Goal: Information Seeking & Learning: Check status

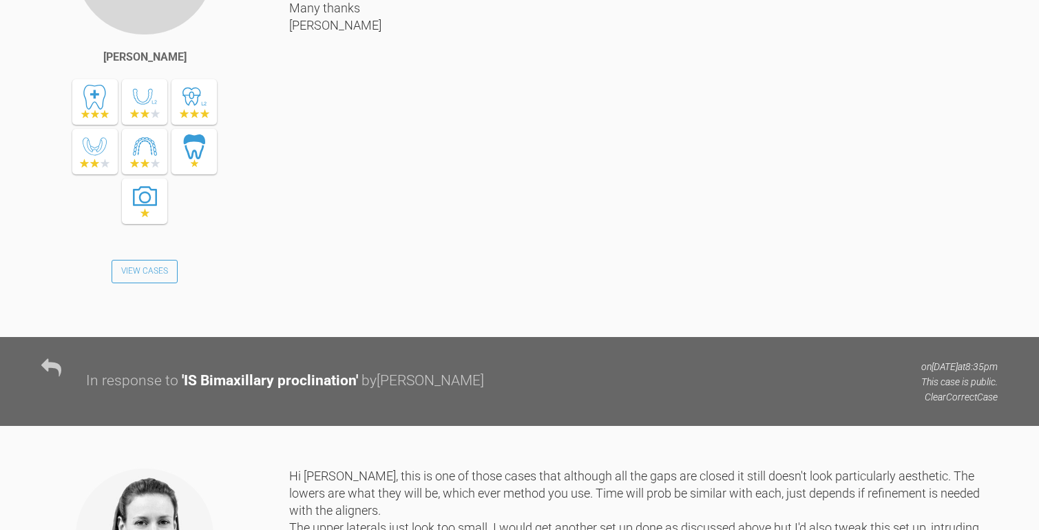
scroll to position [970, 0]
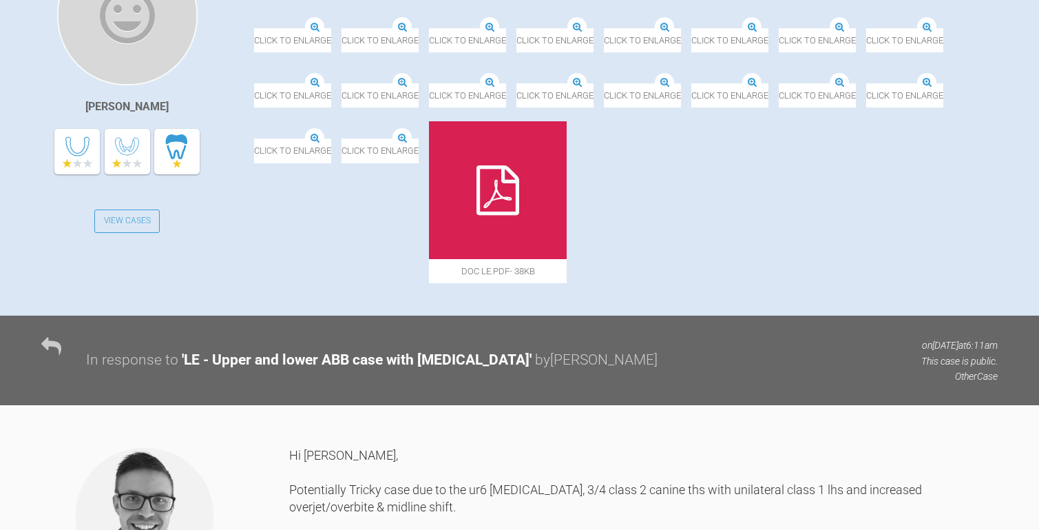
scroll to position [264, 0]
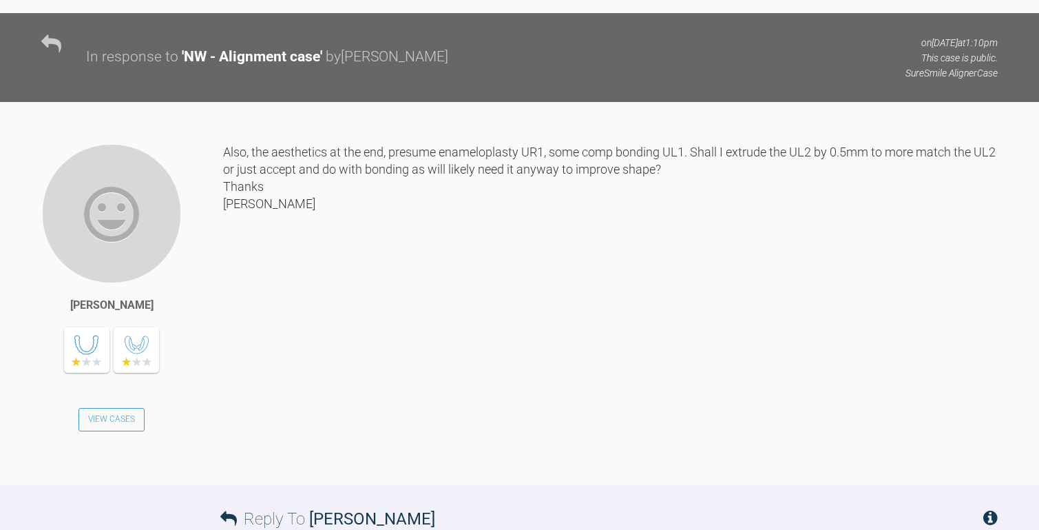
scroll to position [1892, 0]
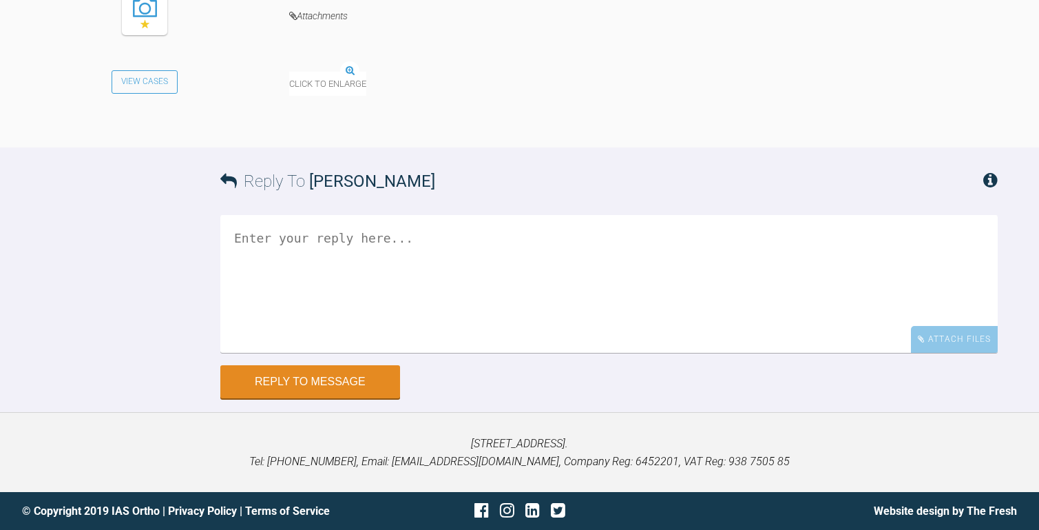
scroll to position [1564, 0]
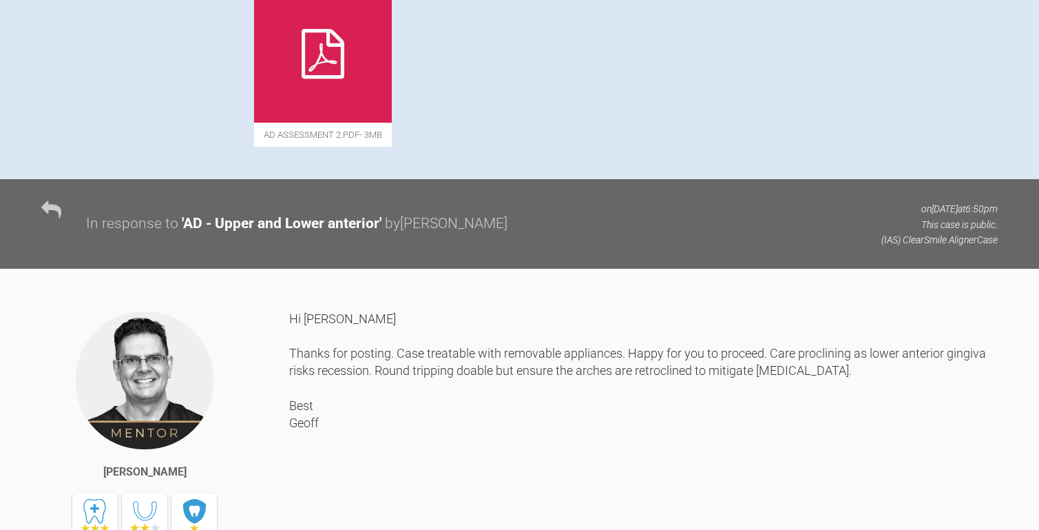
scroll to position [301, 0]
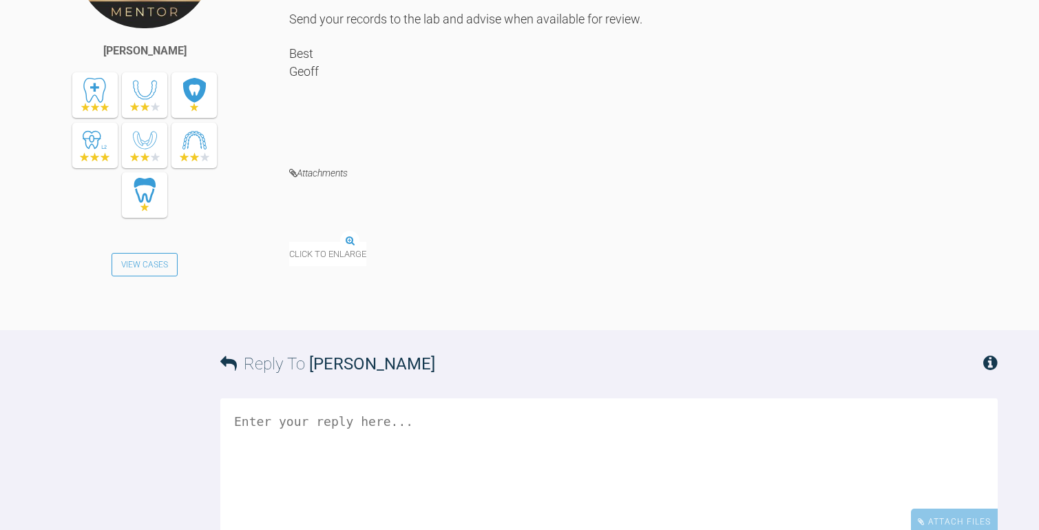
scroll to position [1170, 0]
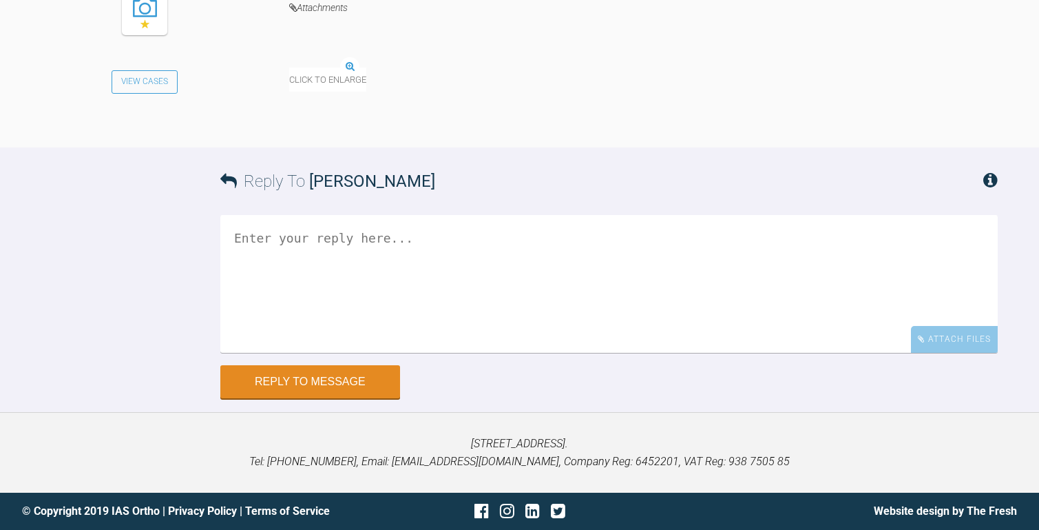
scroll to position [2022, 0]
